Goal: Navigation & Orientation: Find specific page/section

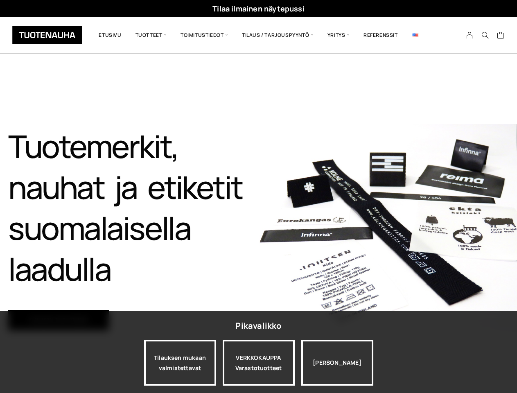
click at [259, 197] on img at bounding box center [388, 228] width 259 height 208
click at [485, 35] on icon "Search" at bounding box center [485, 35] width 7 height 7
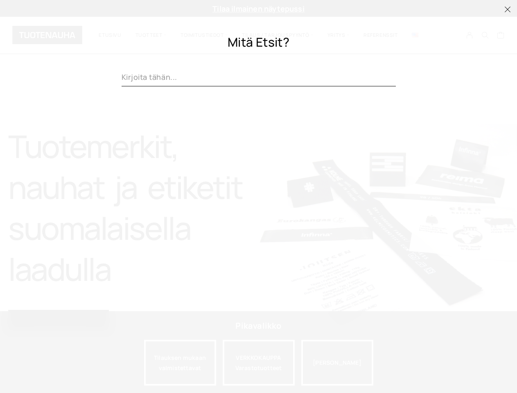
click at [180, 363] on div "Tilauksen mukaan valmistettavat" at bounding box center [180, 363] width 72 height 46
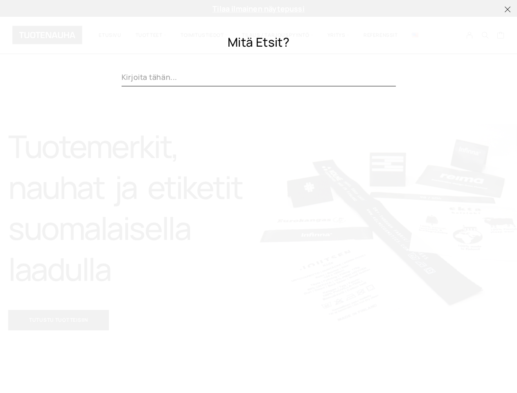
click at [259, 363] on div "Tuotemerkit, nauhat ja etiketit suomalaisella laadulla​ Tutustu tuotteisiin" at bounding box center [258, 228] width 517 height 348
click at [337, 363] on div at bounding box center [259, 255] width 274 height 276
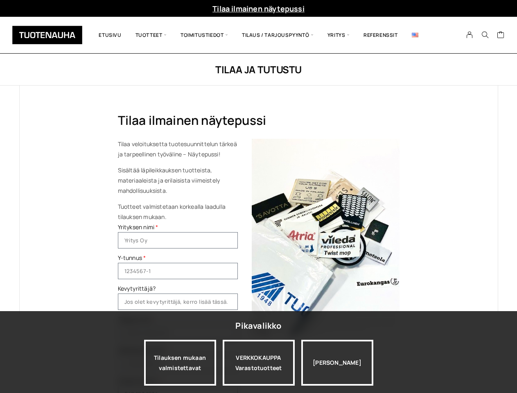
click at [258, 197] on img at bounding box center [326, 237] width 148 height 197
click at [485, 35] on icon "Search" at bounding box center [485, 34] width 7 height 7
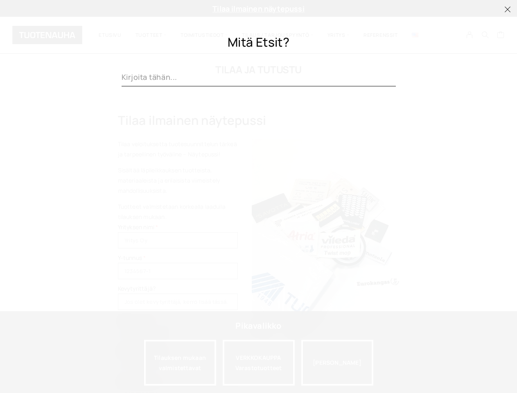
click at [180, 363] on div "Tilauksen mukaan valmistettavat" at bounding box center [180, 363] width 72 height 46
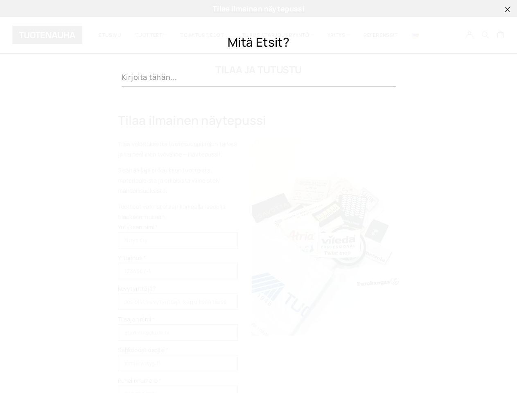
click at [259, 363] on div at bounding box center [259, 255] width 274 height 276
click at [337, 363] on div at bounding box center [259, 255] width 274 height 276
